Goal: Information Seeking & Learning: Learn about a topic

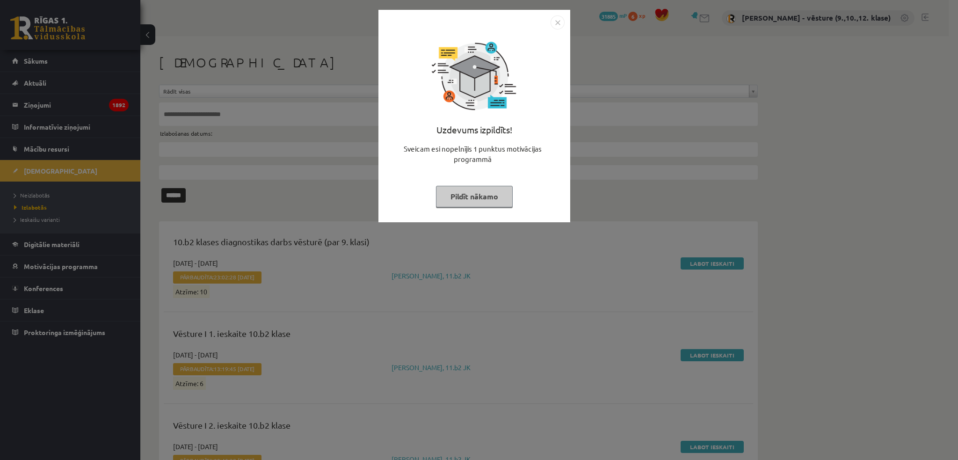
click at [56, 249] on div "Uzdevums izpildīts! Sveicam esi nopelnījis 1 punktus motivācijas programmā Pild…" at bounding box center [479, 230] width 958 height 460
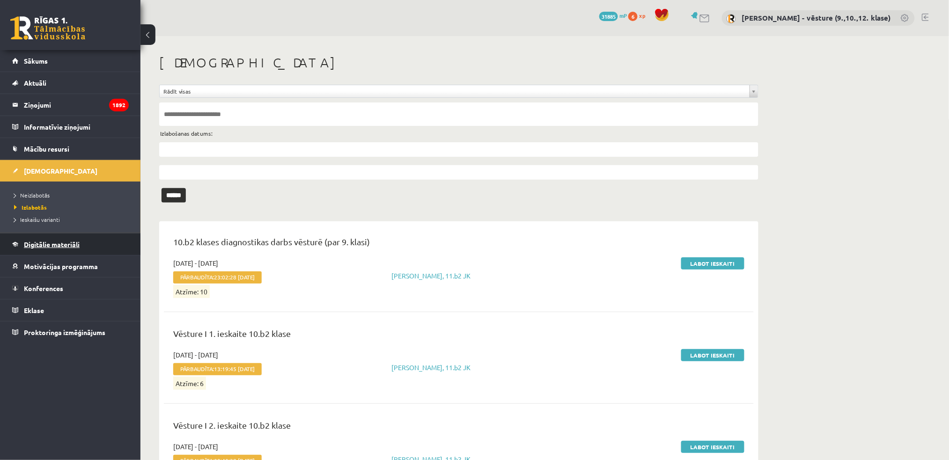
click at [47, 240] on link "Digitālie materiāli" at bounding box center [70, 245] width 117 height 22
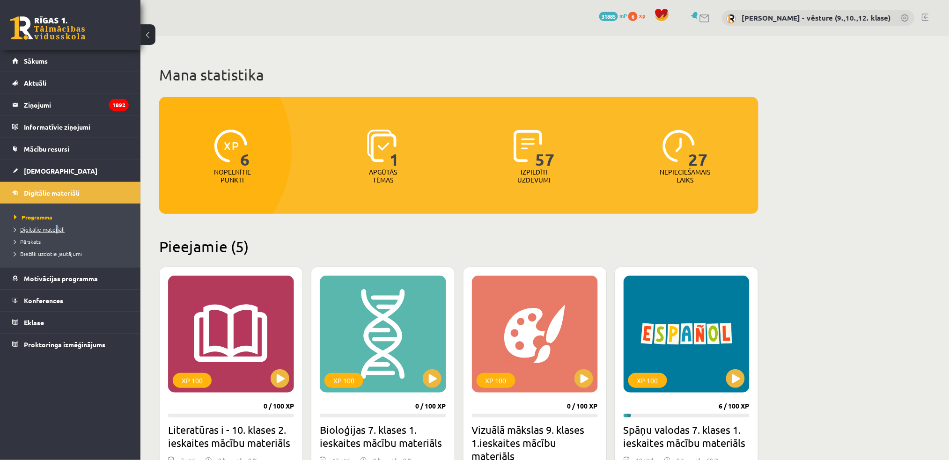
click at [56, 225] on li "Digitālie materiāli" at bounding box center [72, 229] width 117 height 12
click at [53, 230] on span "Digitālie materiāli" at bounding box center [43, 229] width 59 height 7
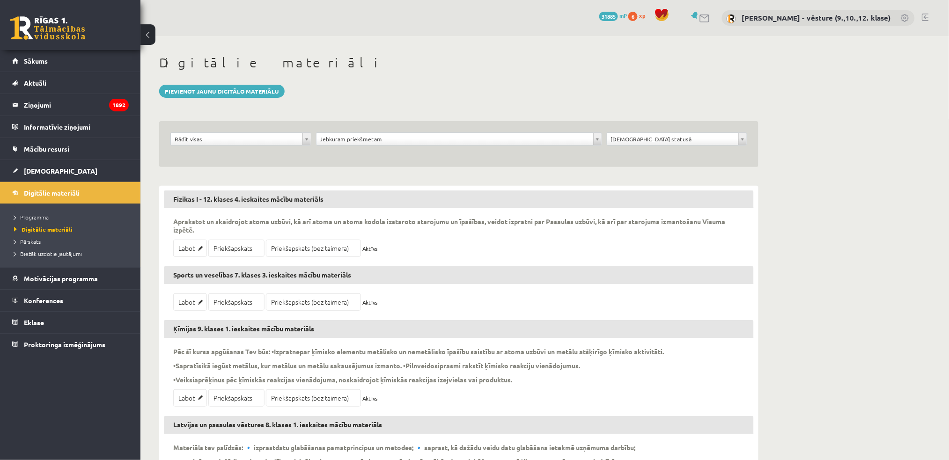
click at [249, 144] on div "Rādīt visas" at bounding box center [240, 138] width 141 height 13
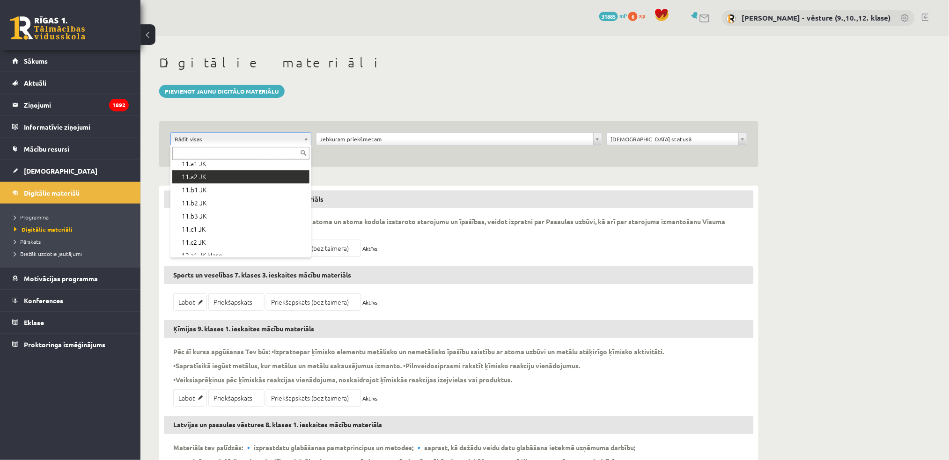
scroll to position [312, 0]
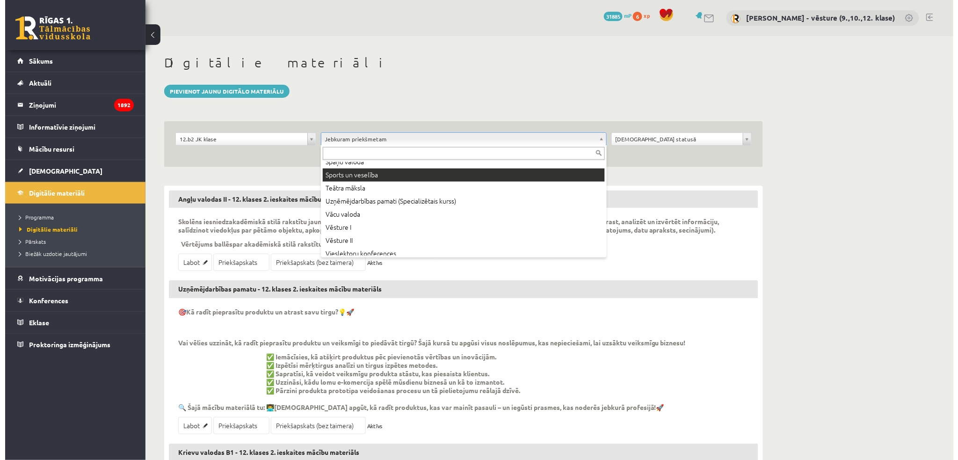
scroll to position [548, 0]
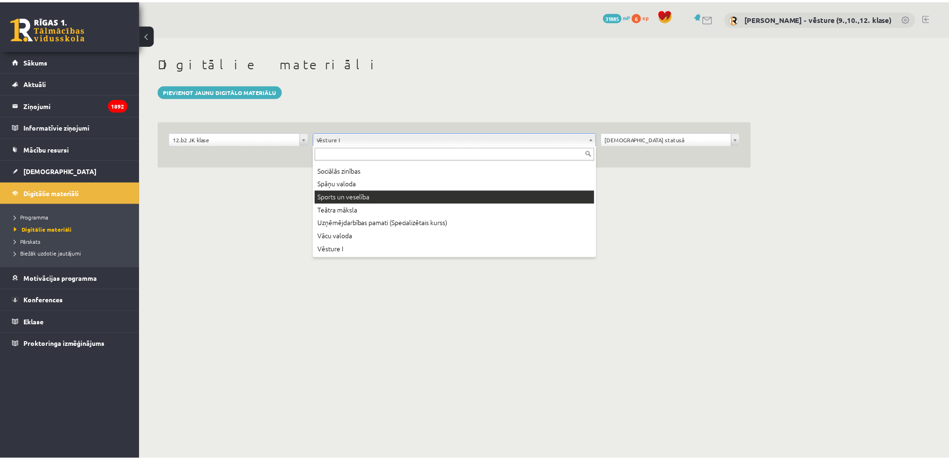
scroll to position [548, 0]
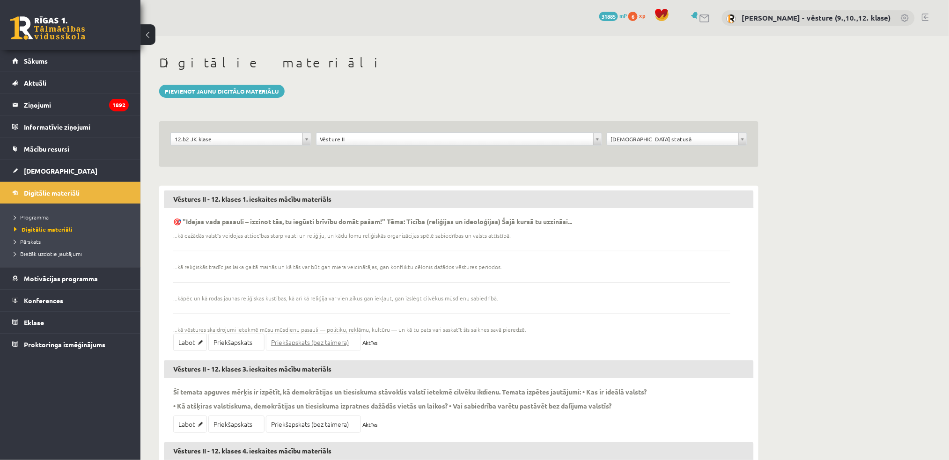
click at [282, 341] on link "Priekšapskats (bez taimera)" at bounding box center [313, 342] width 95 height 17
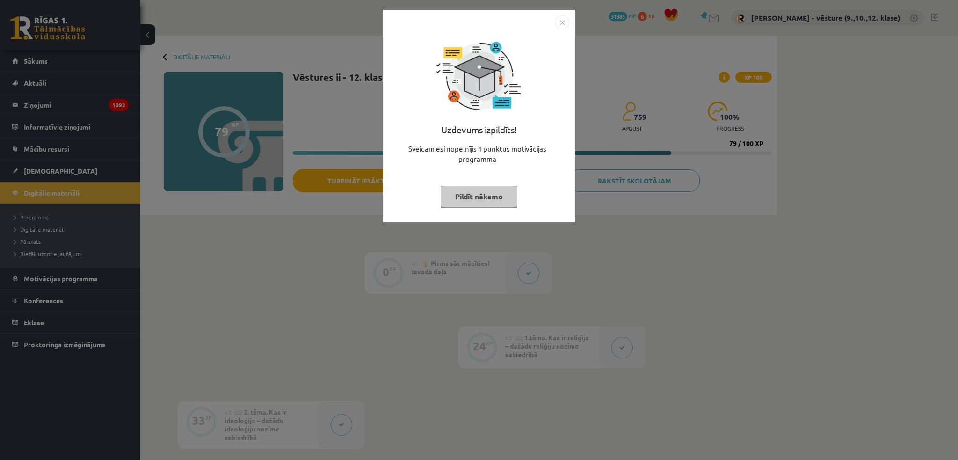
click at [561, 23] on img "Close" at bounding box center [563, 22] width 14 height 14
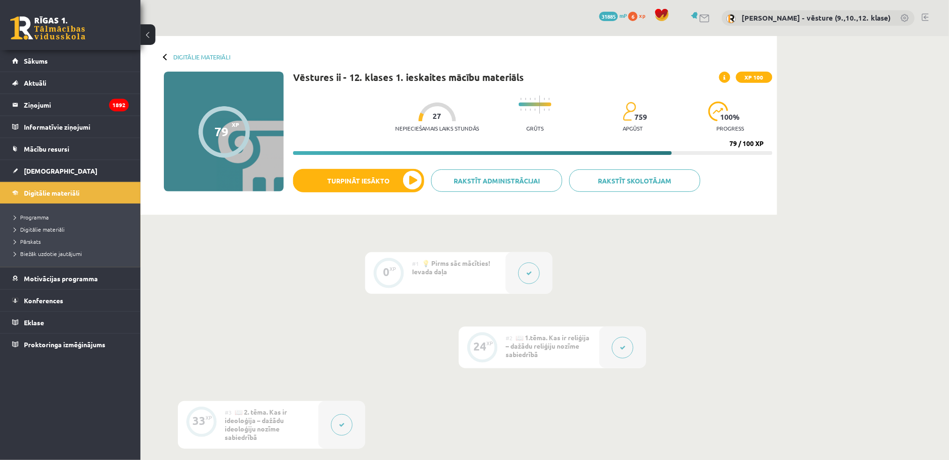
click at [489, 271] on div "#1 💡 Pirms sāc mācīties! Ievada daļa" at bounding box center [459, 273] width 94 height 42
click at [527, 273] on icon at bounding box center [529, 274] width 6 height 6
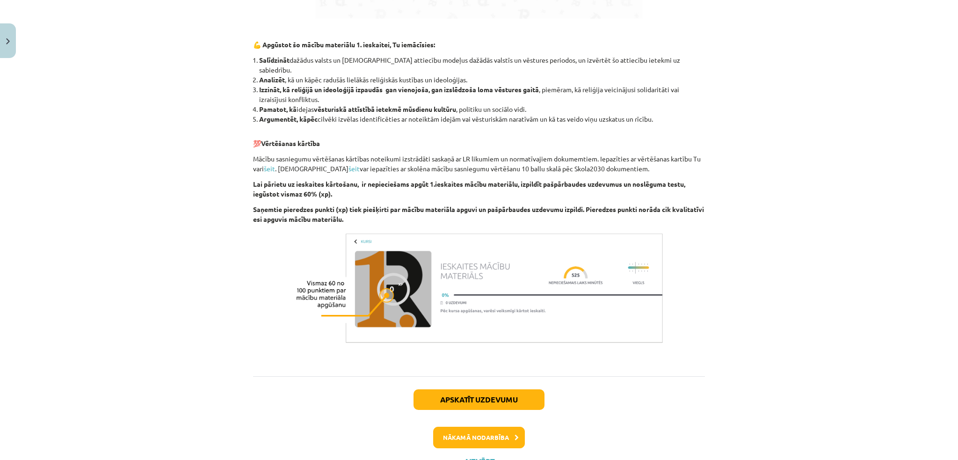
scroll to position [791, 0]
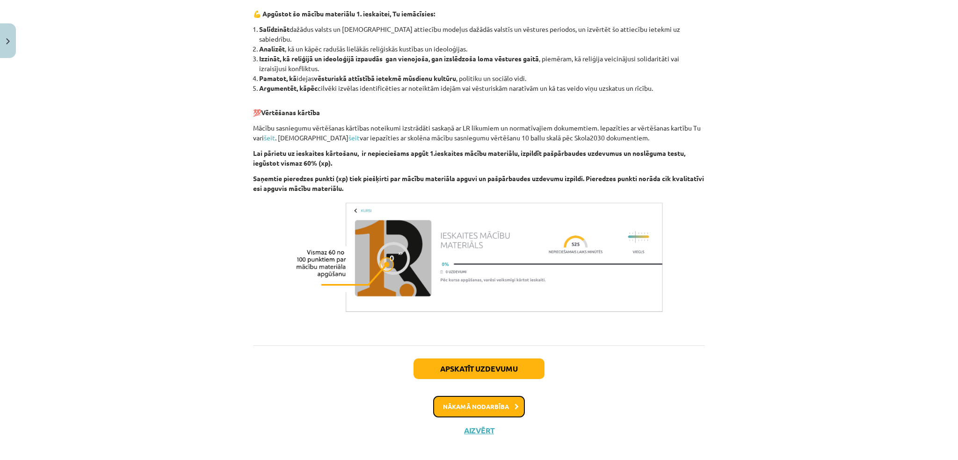
click at [483, 400] on button "Nākamā nodarbība" at bounding box center [479, 407] width 92 height 22
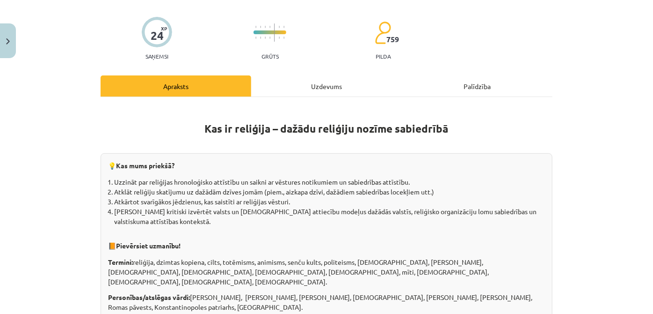
scroll to position [62, 0]
drag, startPoint x: 880, startPoint y: 2, endPoint x: 357, endPoint y: 196, distance: 558.0
click at [357, 197] on li "Atkārtot svarīgākos jēdzienus, kas saistīti ar reliģijas vēsturi." at bounding box center [329, 202] width 431 height 10
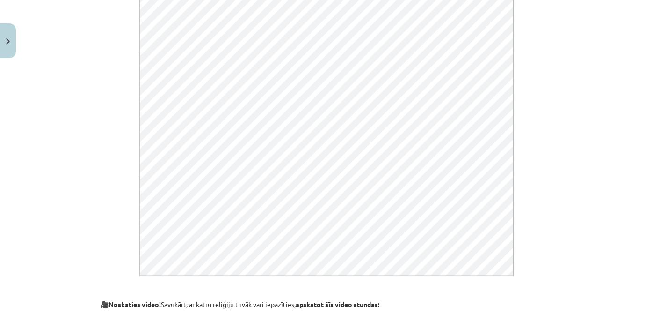
scroll to position [488, 0]
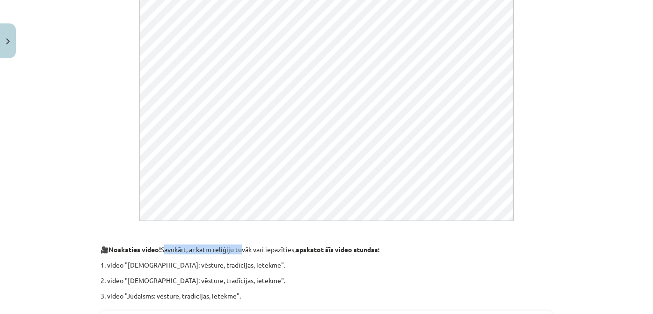
drag, startPoint x: 166, startPoint y: 236, endPoint x: 258, endPoint y: 242, distance: 92.4
click at [249, 244] on p "🎥 Noskaties video! Savukārt, ar katru reliģiju tuvāk vari iepazīties, apskatot …" at bounding box center [327, 249] width 452 height 10
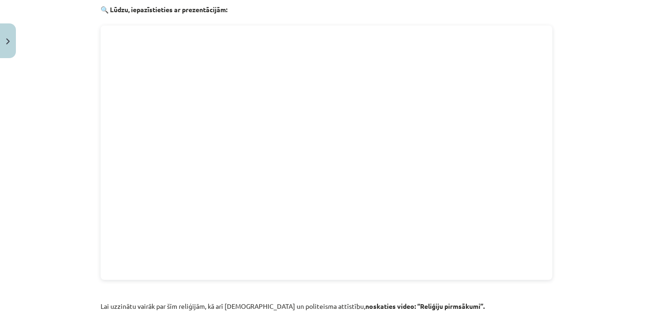
scroll to position [1083, 0]
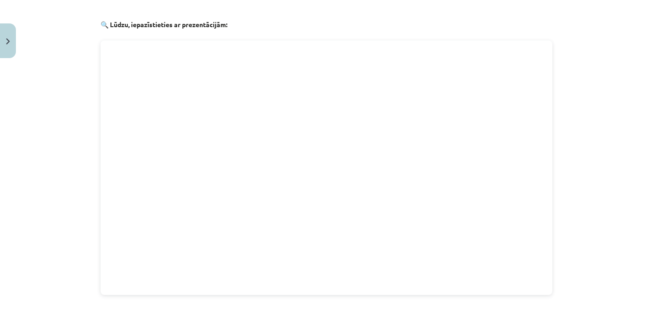
click at [48, 223] on div "Mācību tēma: Vēstures ii - 12. klases 1. ieskaites mācību materiāls #2 📖 1.tēma…" at bounding box center [326, 157] width 653 height 314
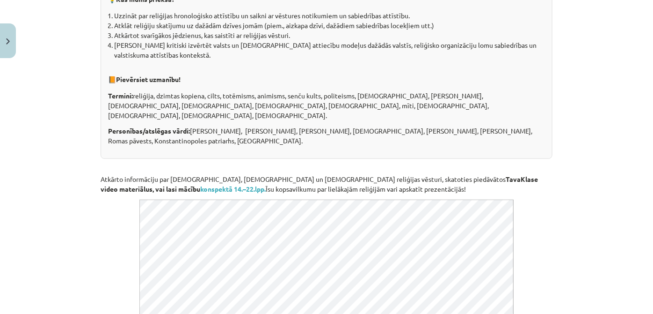
scroll to position [170, 0]
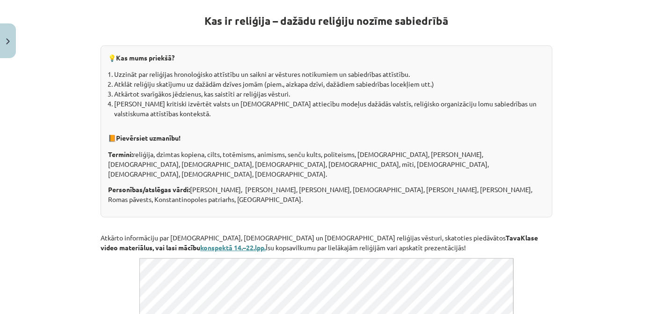
click at [200, 243] on b "konspektā 14.–22.lpp." at bounding box center [233, 247] width 66 height 8
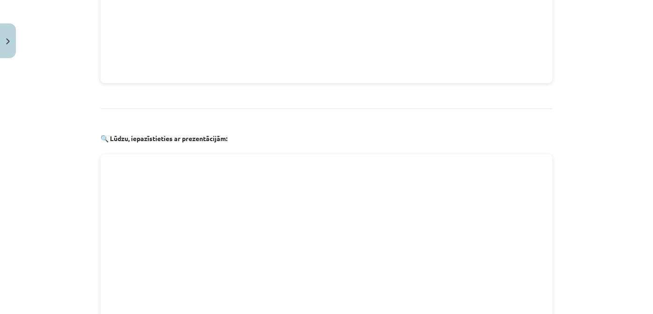
scroll to position [1140, 0]
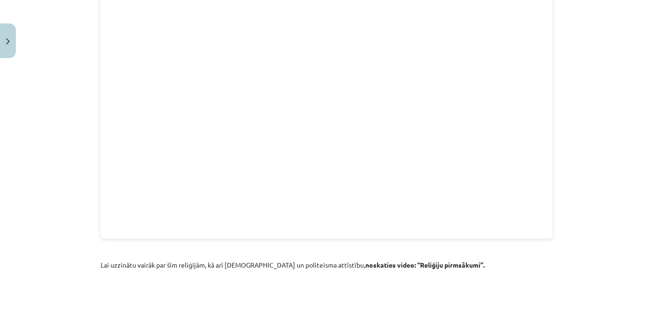
click at [593, 182] on div "Mācību tēma: Vēstures ii - 12. klases 1. ieskaites mācību materiāls #2 📖 1.tēma…" at bounding box center [326, 157] width 653 height 314
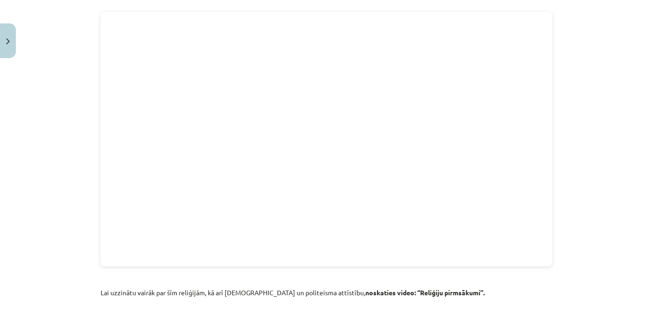
scroll to position [1097, 0]
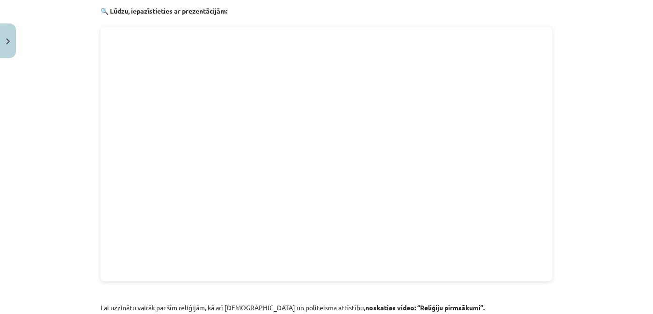
click at [70, 234] on div "Mācību tēma: Vēstures ii - 12. klases 1. ieskaites mācību materiāls #2 📖 1.tēma…" at bounding box center [326, 157] width 653 height 314
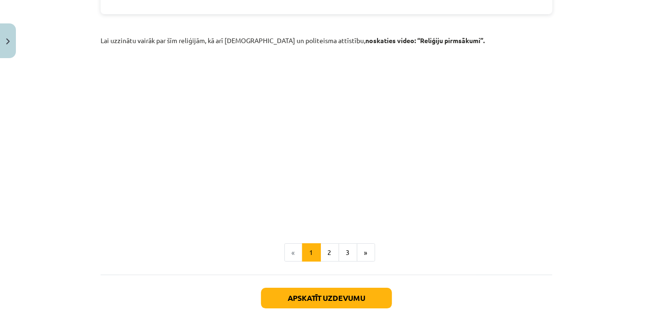
scroll to position [1438, 0]
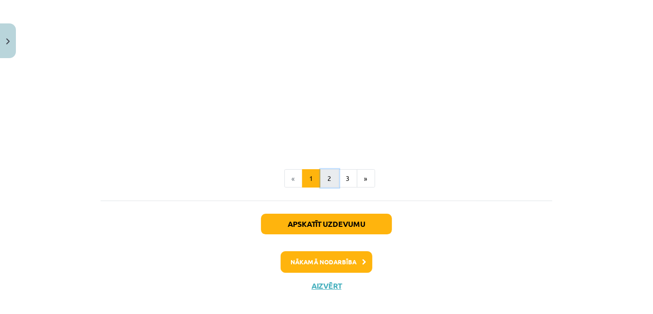
click at [329, 169] on button "2" at bounding box center [330, 178] width 19 height 19
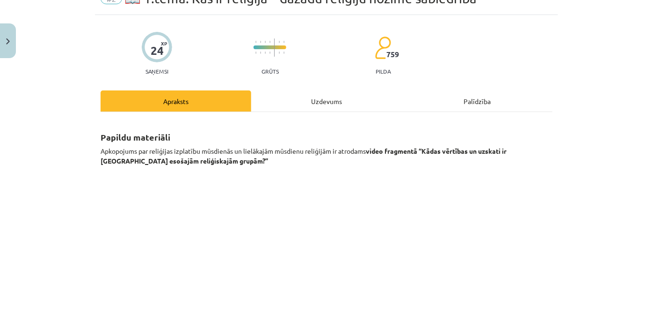
scroll to position [40, 0]
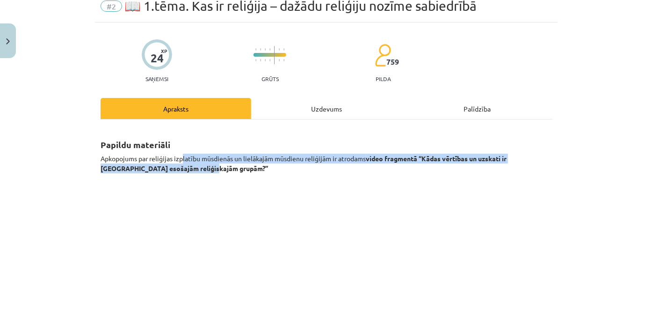
drag, startPoint x: 181, startPoint y: 154, endPoint x: 180, endPoint y: 165, distance: 10.8
click at [180, 165] on p "Apkopojums par reliģijas izplatību mūsdienās un lielākajām mūsdienu reliģijām i…" at bounding box center [327, 164] width 452 height 20
click at [181, 165] on strong "video fragmentā “Kādas vērtības un uzskati ir Latvijā esošajām reliģiskajām gru…" at bounding box center [304, 163] width 406 height 18
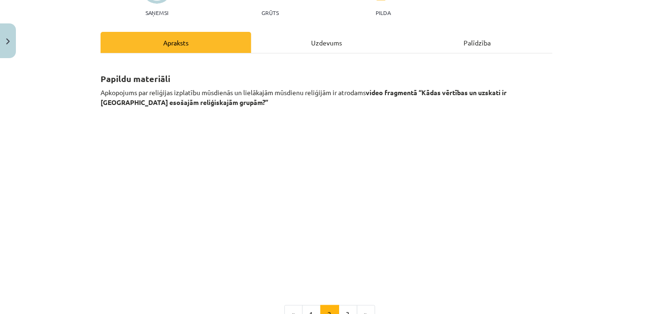
scroll to position [167, 0]
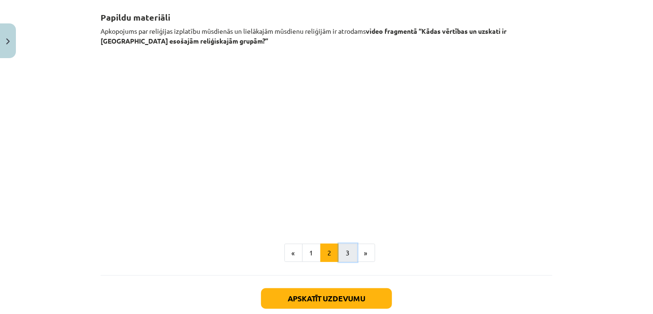
click at [345, 251] on button "3" at bounding box center [348, 252] width 19 height 19
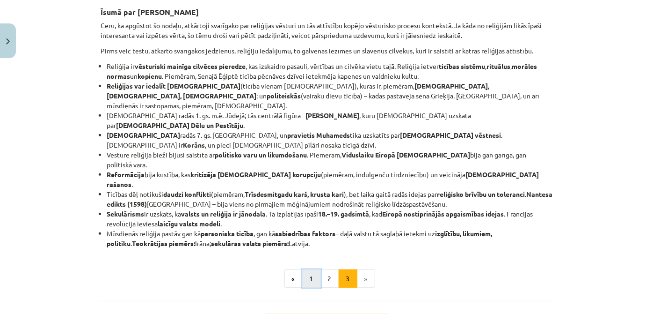
click at [314, 269] on button "1" at bounding box center [311, 278] width 19 height 19
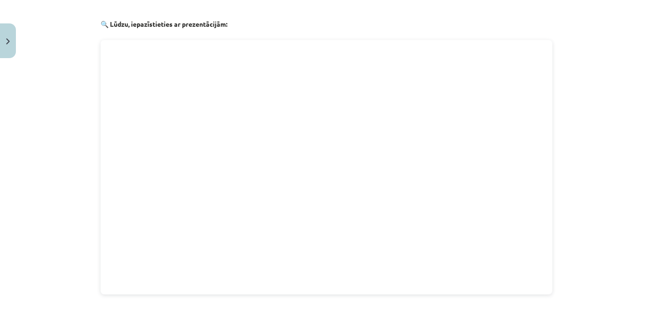
scroll to position [1097, 0]
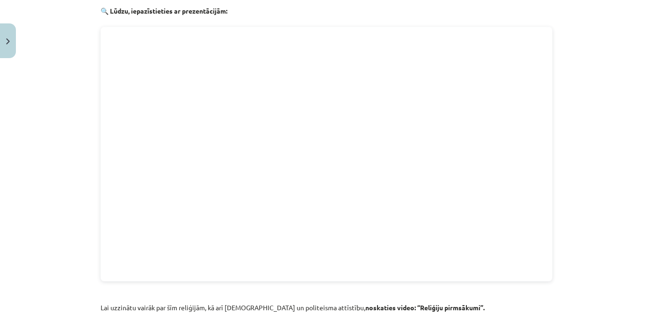
click at [79, 212] on div "Mācību tēma: Vēstures ii - 12. klases 1. ieskaites mācību materiāls #2 📖 1.tēma…" at bounding box center [326, 157] width 653 height 314
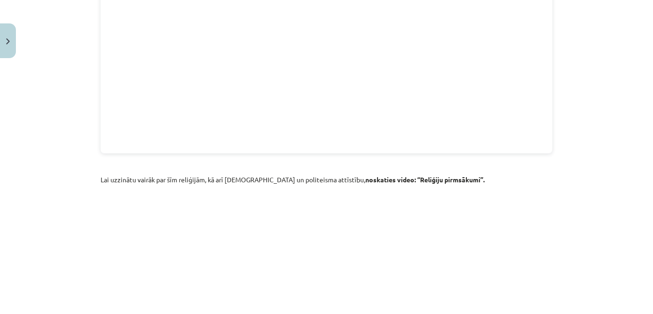
scroll to position [1438, 0]
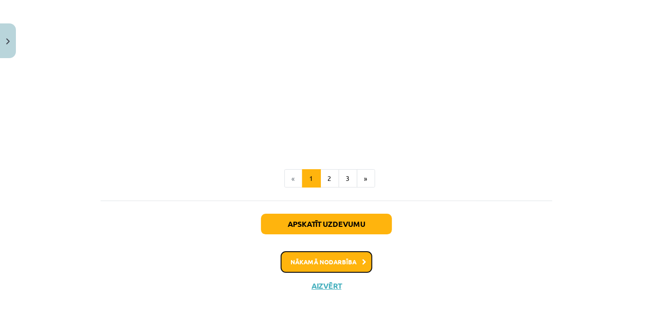
click at [354, 251] on button "Nākamā nodarbība" at bounding box center [327, 262] width 92 height 22
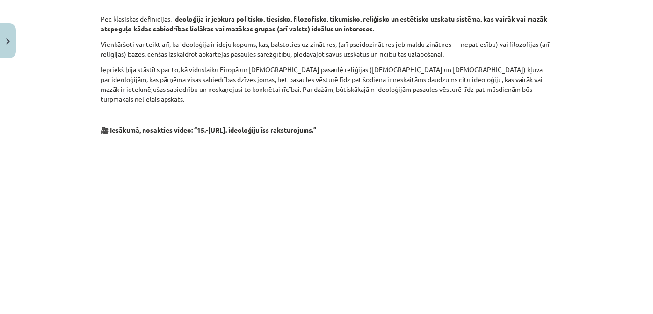
scroll to position [425, 0]
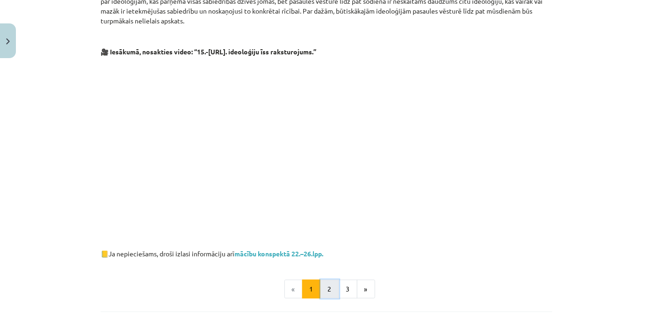
click at [328, 279] on button "2" at bounding box center [330, 288] width 19 height 19
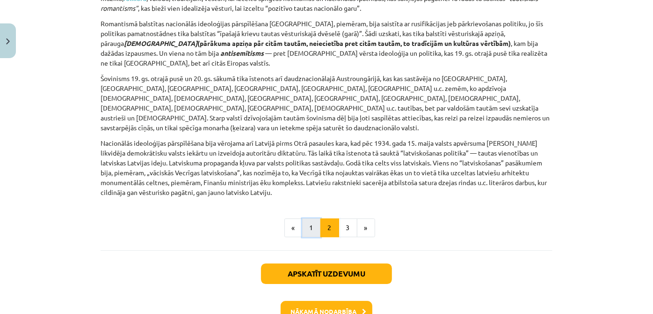
click at [309, 218] on button "1" at bounding box center [311, 227] width 19 height 19
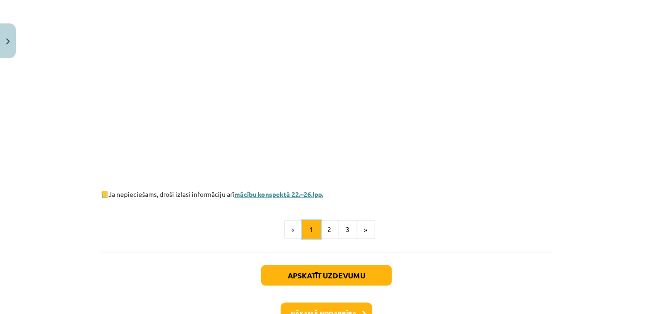
scroll to position [535, 0]
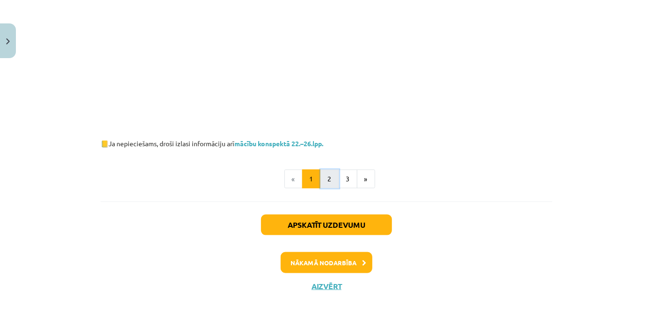
click at [328, 169] on button "2" at bounding box center [330, 178] width 19 height 19
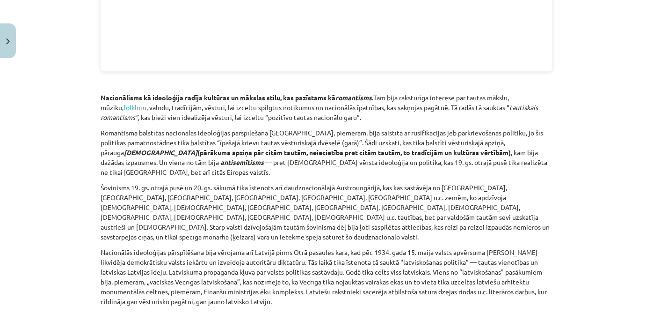
scroll to position [1215, 0]
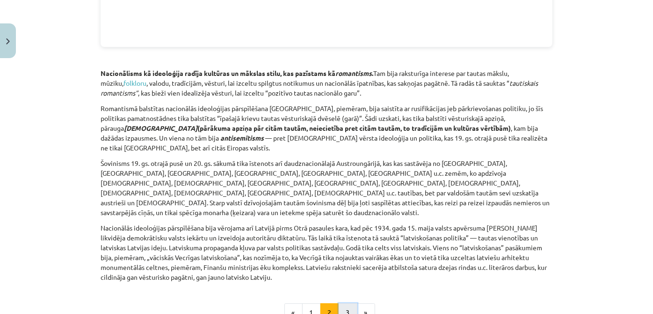
click at [342, 303] on button "3" at bounding box center [348, 312] width 19 height 19
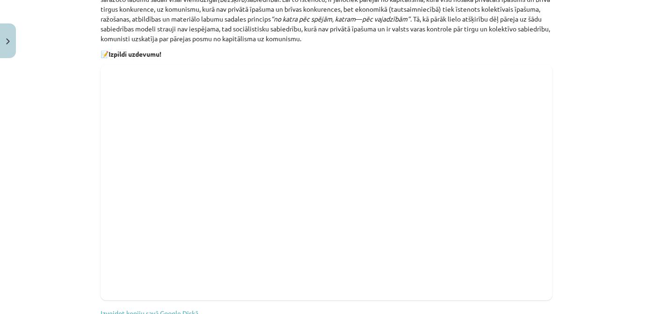
scroll to position [380, 0]
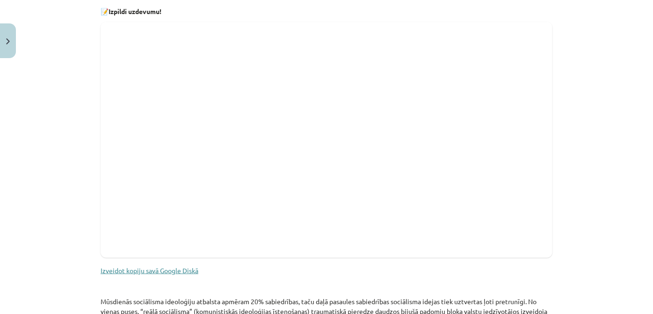
click at [181, 267] on link "Izveidot kopiju savā Google Diskā" at bounding box center [150, 270] width 98 height 8
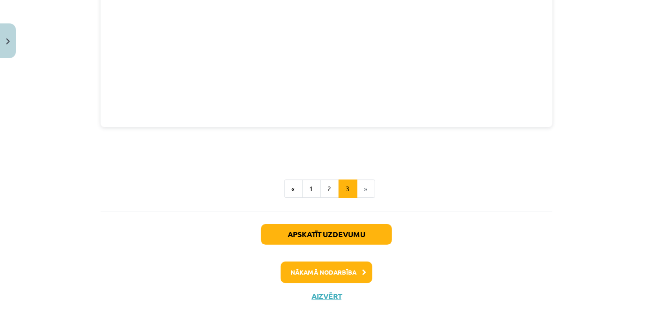
scroll to position [1430, 0]
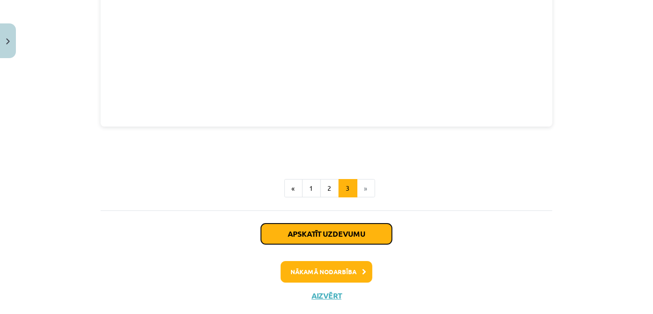
click at [372, 223] on button "Apskatīt uzdevumu" at bounding box center [326, 233] width 131 height 21
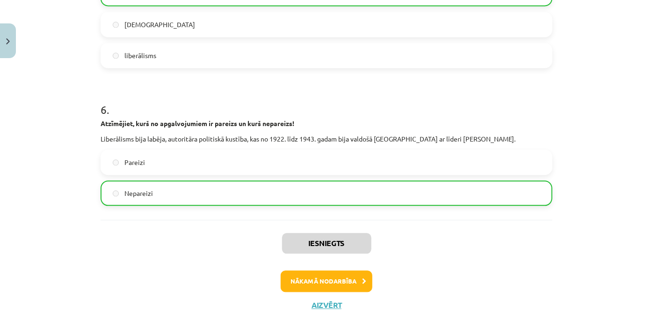
scroll to position [965, 0]
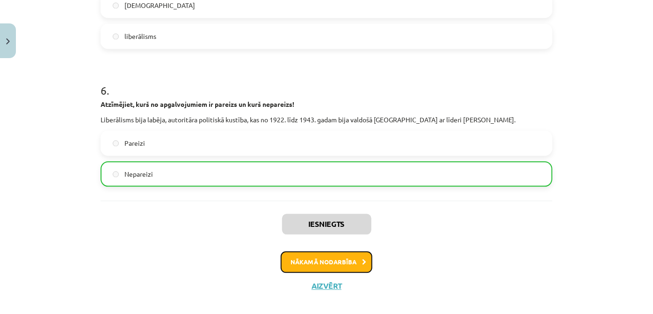
click at [348, 251] on button "Nākamā nodarbība" at bounding box center [327, 262] width 92 height 22
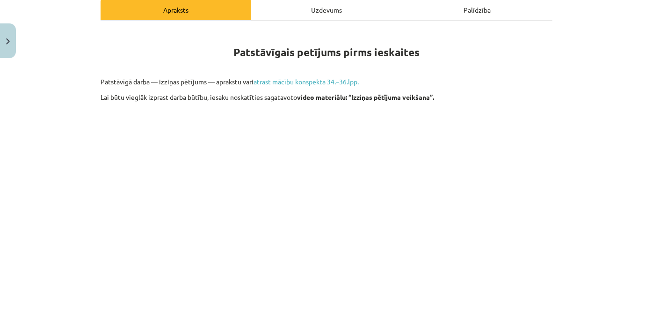
scroll to position [151, 0]
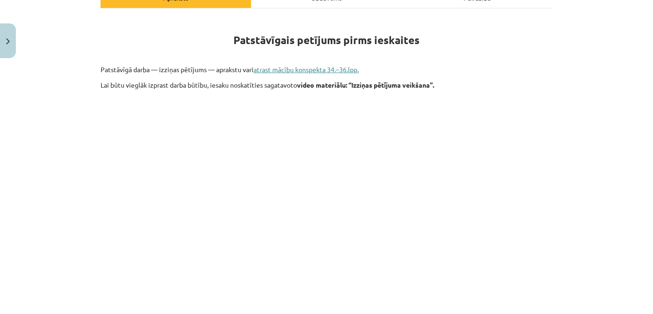
click at [326, 67] on link "atrast mācību konspekta 34.–36.lpp." at bounding box center [306, 69] width 105 height 8
drag, startPoint x: 362, startPoint y: 66, endPoint x: 338, endPoint y: 68, distance: 23.9
click at [353, 67] on p "Patstāvīgā darba — izziņas pētījums — aprakstu vari atrast mācību konspekta 34.…" at bounding box center [327, 70] width 452 height 10
click at [338, 68] on link "atrast mācību konspekta 34.–36.lpp." at bounding box center [306, 69] width 105 height 8
click at [577, 104] on div "Mācību tēma: Vēstures ii - 12. klases 1. ieskaites mācību materiāls #4 ✅ Patstā…" at bounding box center [326, 157] width 653 height 314
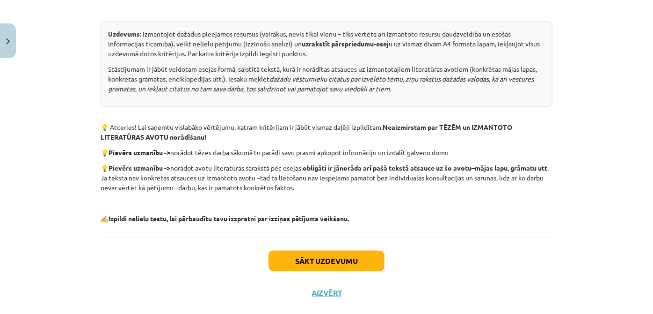
scroll to position [525, 0]
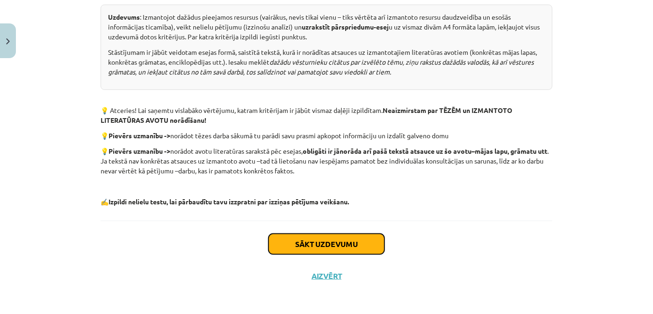
click at [294, 240] on button "Sākt uzdevumu" at bounding box center [327, 244] width 116 height 21
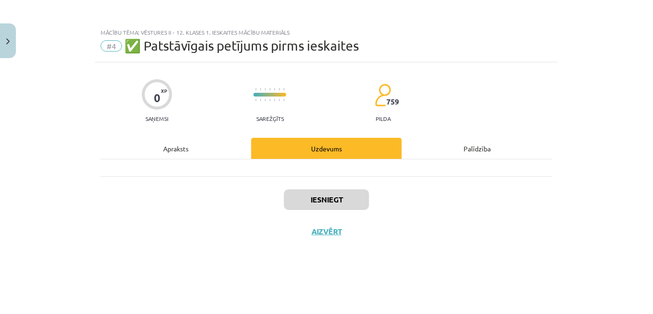
scroll to position [0, 0]
click at [325, 229] on button "Aizvērt" at bounding box center [327, 231] width 36 height 9
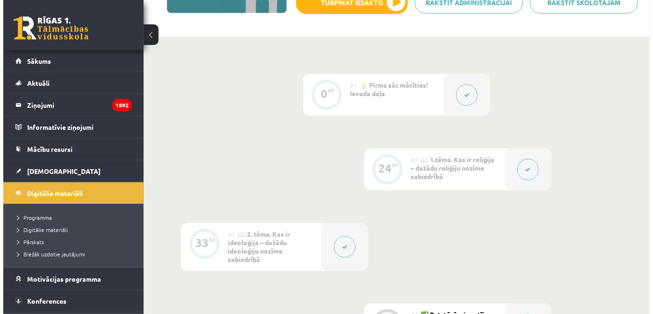
scroll to position [212, 0]
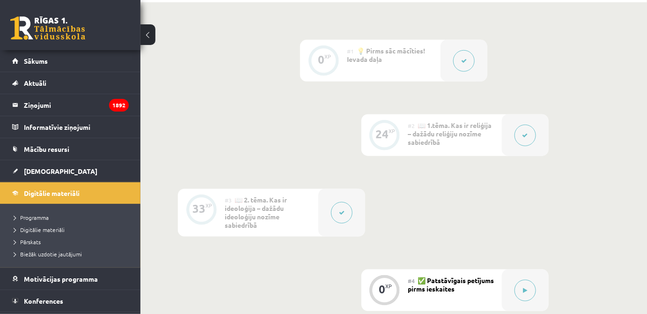
click at [461, 69] on button at bounding box center [464, 61] width 22 height 22
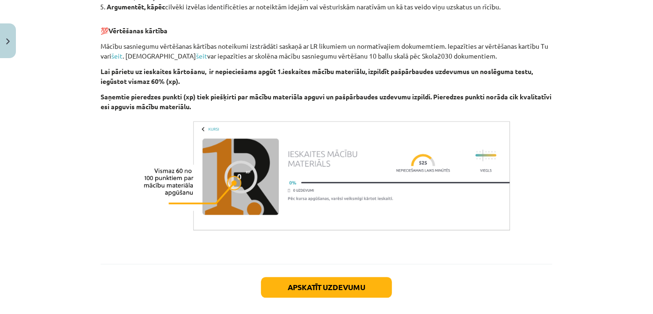
scroll to position [937, 0]
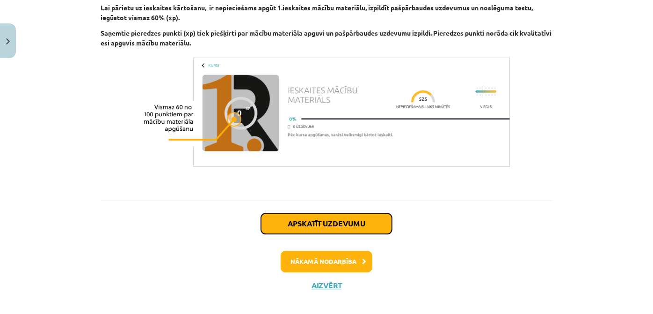
click at [371, 213] on button "Apskatīt uzdevumu" at bounding box center [326, 223] width 131 height 21
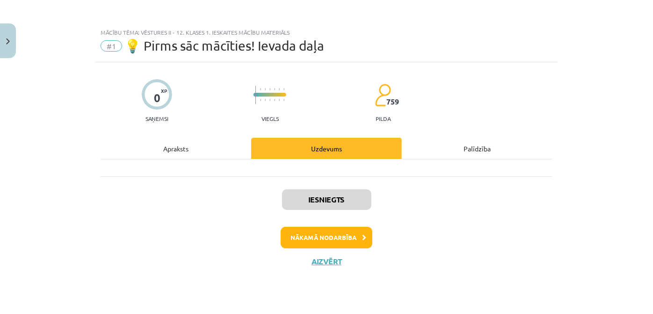
scroll to position [0, 0]
click at [336, 238] on button "Nākamā nodarbība" at bounding box center [327, 238] width 92 height 22
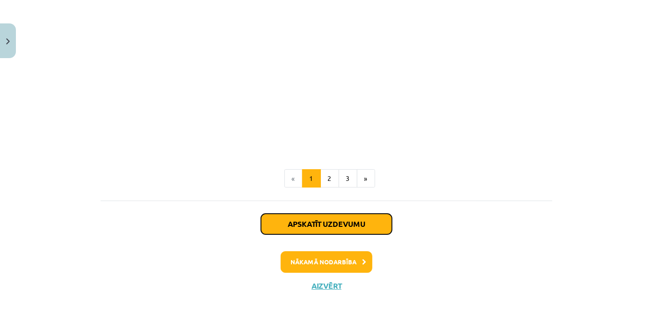
click at [323, 213] on button "Apskatīt uzdevumu" at bounding box center [326, 223] width 131 height 21
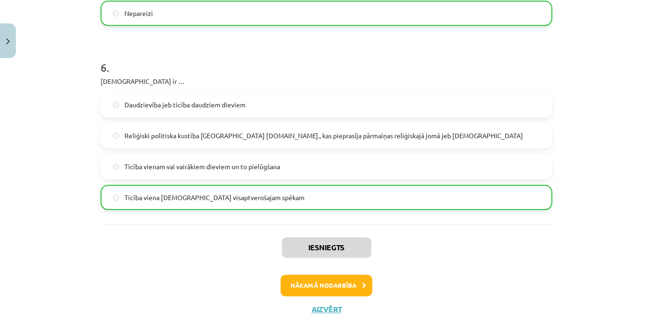
scroll to position [962, 0]
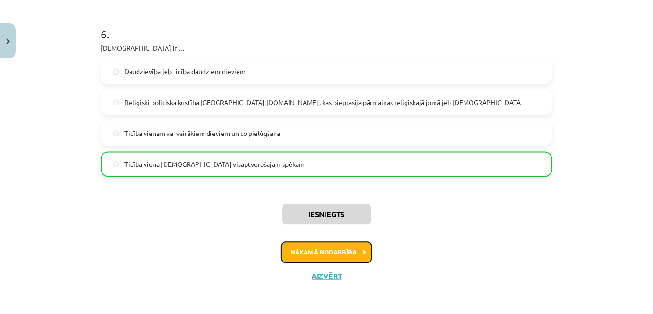
click at [328, 249] on button "Nākamā nodarbība" at bounding box center [327, 252] width 92 height 22
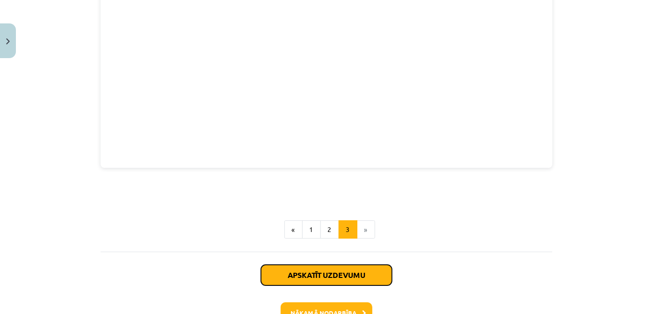
click at [327, 264] on button "Apskatīt uzdevumu" at bounding box center [326, 274] width 131 height 21
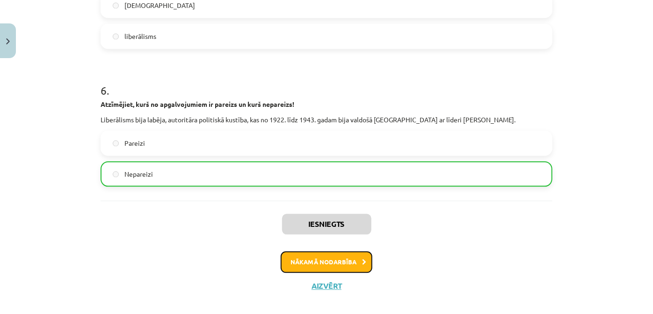
click at [328, 251] on button "Nākamā nodarbība" at bounding box center [327, 262] width 92 height 22
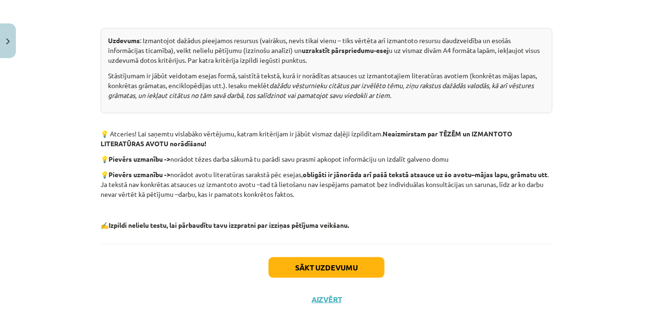
scroll to position [525, 0]
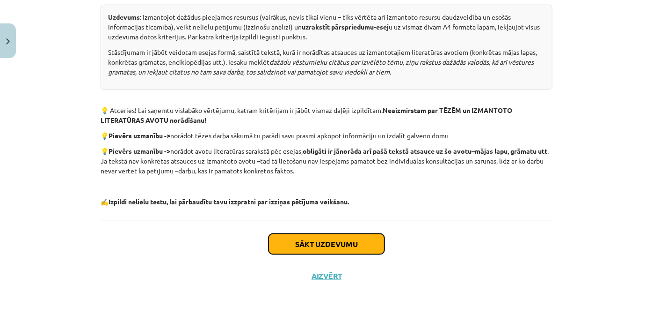
click at [327, 241] on button "Sākt uzdevumu" at bounding box center [327, 244] width 116 height 21
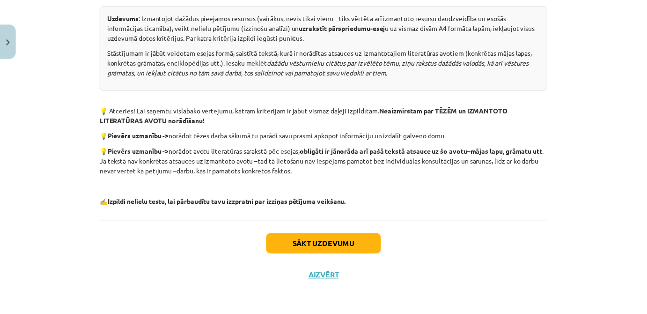
scroll to position [0, 0]
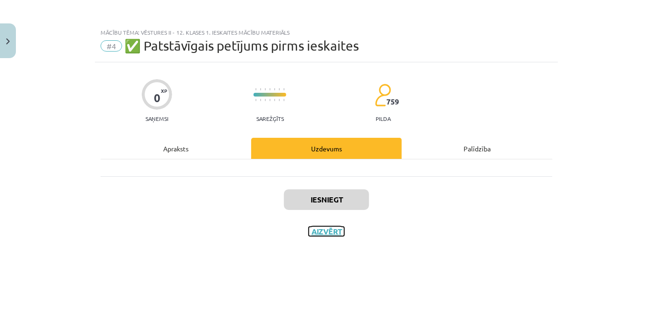
click at [332, 234] on button "Aizvērt" at bounding box center [327, 231] width 36 height 9
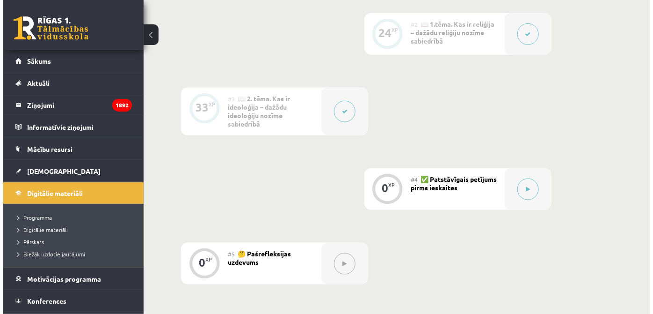
scroll to position [425, 0]
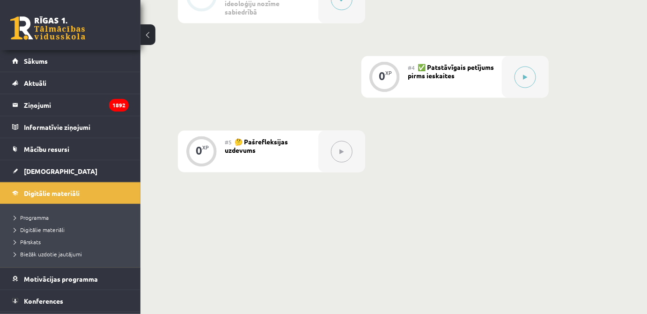
click at [300, 154] on div "#5 🤔 Pašrefleksijas uzdevums" at bounding box center [272, 152] width 94 height 42
click at [340, 149] on icon at bounding box center [342, 152] width 4 height 6
click at [209, 146] on div "0 XP" at bounding box center [201, 150] width 28 height 28
click at [468, 79] on span "✅ Patstāvīgais petījums pirms ieskaites" at bounding box center [451, 71] width 86 height 17
click at [529, 78] on button at bounding box center [525, 77] width 22 height 22
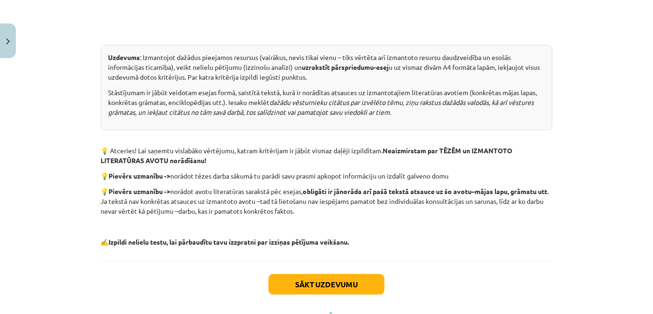
scroll to position [525, 0]
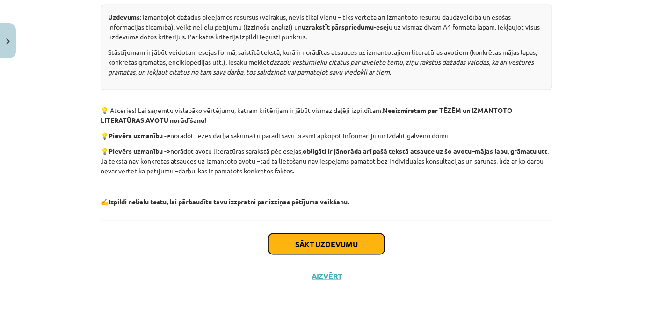
click at [322, 246] on button "Sākt uzdevumu" at bounding box center [327, 244] width 116 height 21
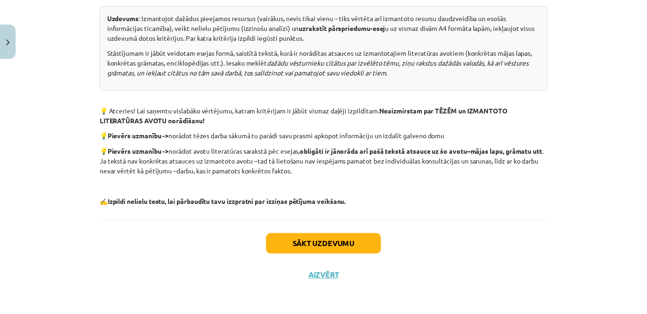
scroll to position [0, 0]
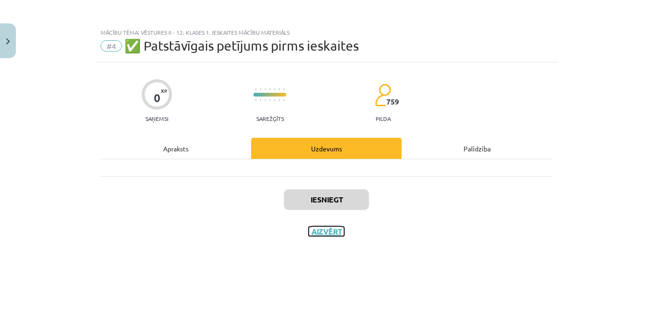
click at [322, 231] on button "Aizvērt" at bounding box center [327, 231] width 36 height 9
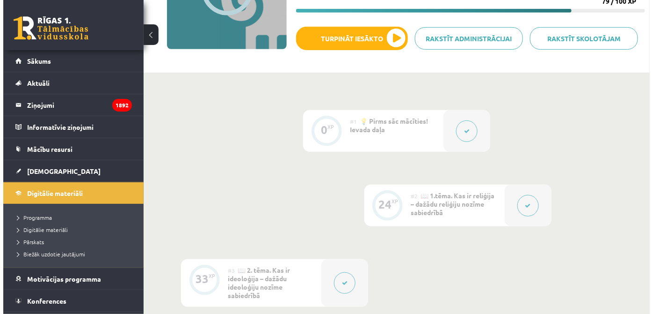
scroll to position [127, 0]
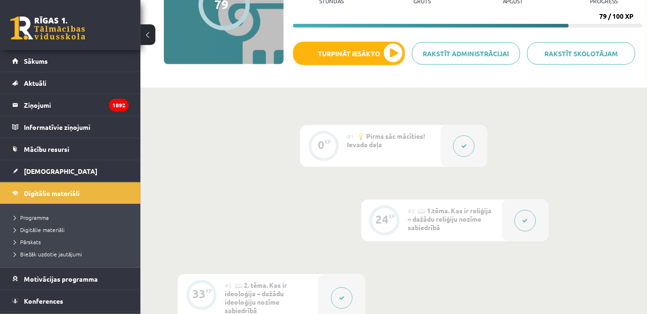
click at [459, 132] on div at bounding box center [463, 146] width 47 height 42
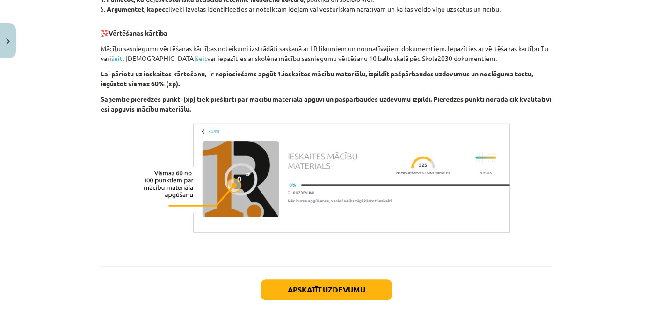
scroll to position [937, 0]
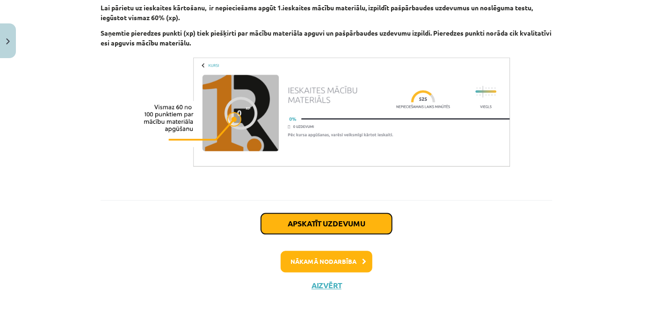
click at [329, 213] on button "Apskatīt uzdevumu" at bounding box center [326, 223] width 131 height 21
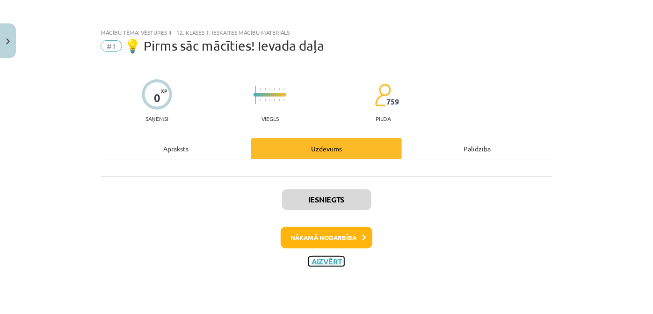
click at [338, 257] on button "Aizvērt" at bounding box center [327, 260] width 36 height 9
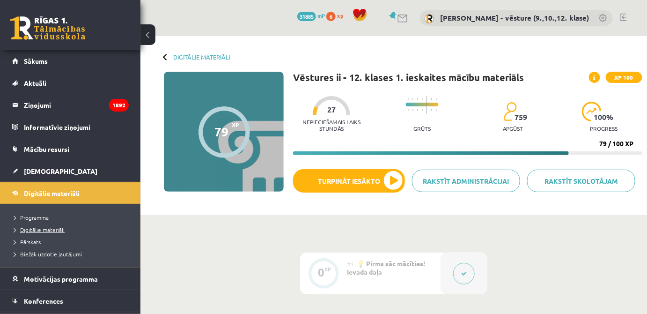
click at [38, 228] on span "Digitālie materiāli" at bounding box center [39, 229] width 51 height 7
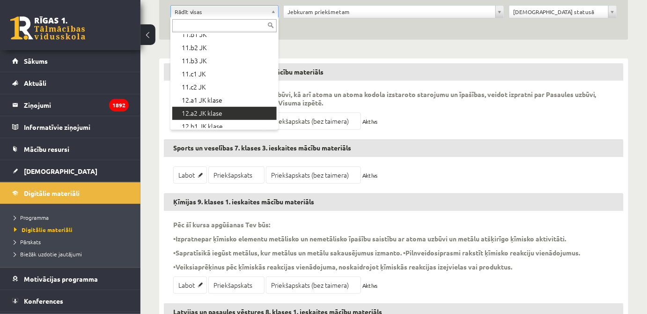
scroll to position [260, 0]
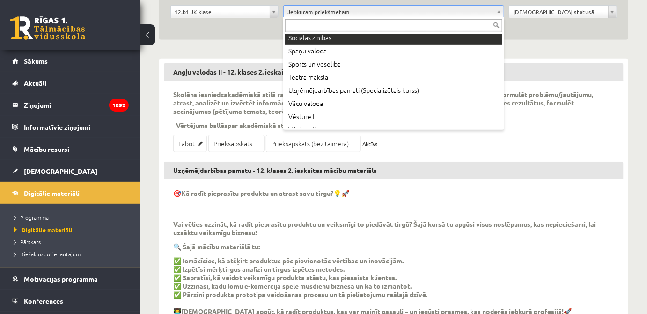
scroll to position [549, 0]
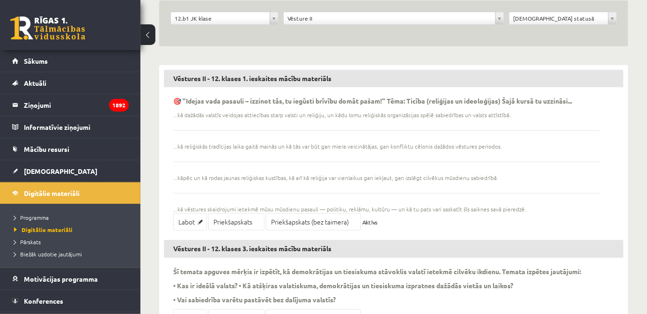
scroll to position [125, 0]
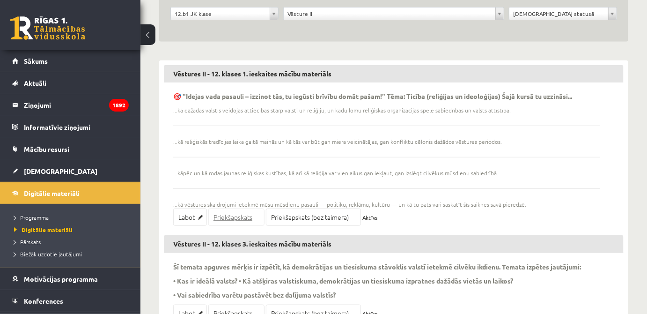
click at [247, 213] on link "Priekšapskats" at bounding box center [236, 216] width 56 height 17
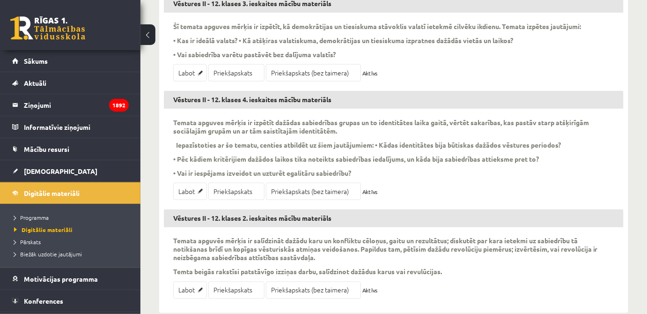
scroll to position [380, 0]
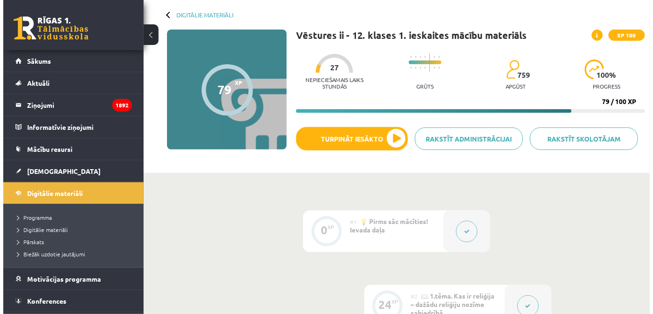
scroll to position [85, 0]
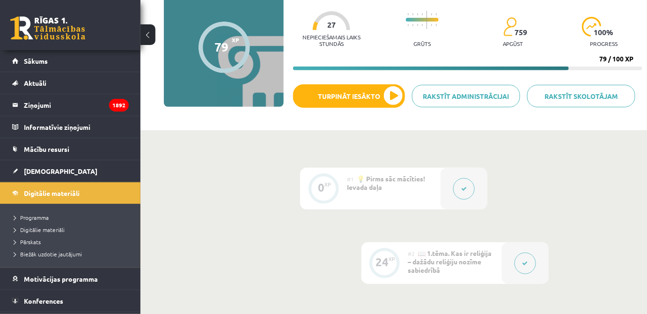
click at [465, 184] on button at bounding box center [464, 189] width 22 height 22
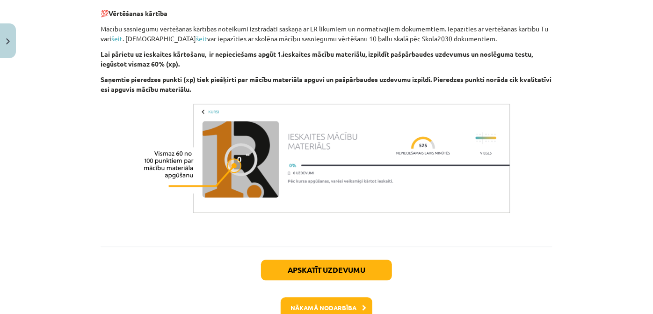
scroll to position [936, 0]
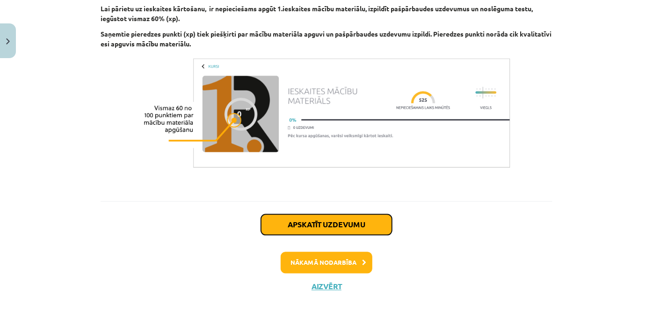
click at [314, 215] on button "Apskatīt uzdevumu" at bounding box center [326, 224] width 131 height 21
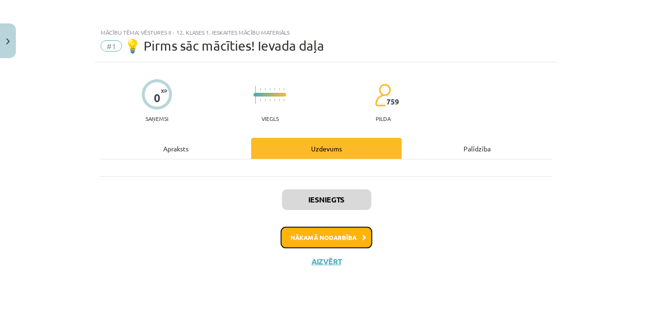
click at [325, 239] on button "Nākamā nodarbība" at bounding box center [327, 238] width 92 height 22
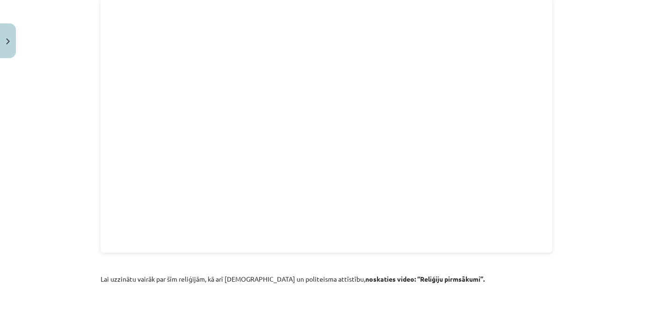
scroll to position [1361, 0]
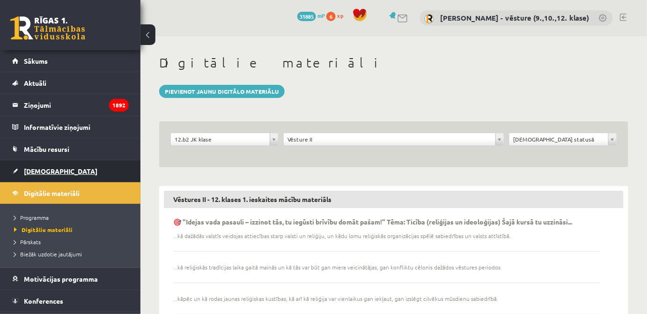
click at [88, 167] on link "[DEMOGRAPHIC_DATA]" at bounding box center [70, 171] width 117 height 22
